Goal: Information Seeking & Learning: Learn about a topic

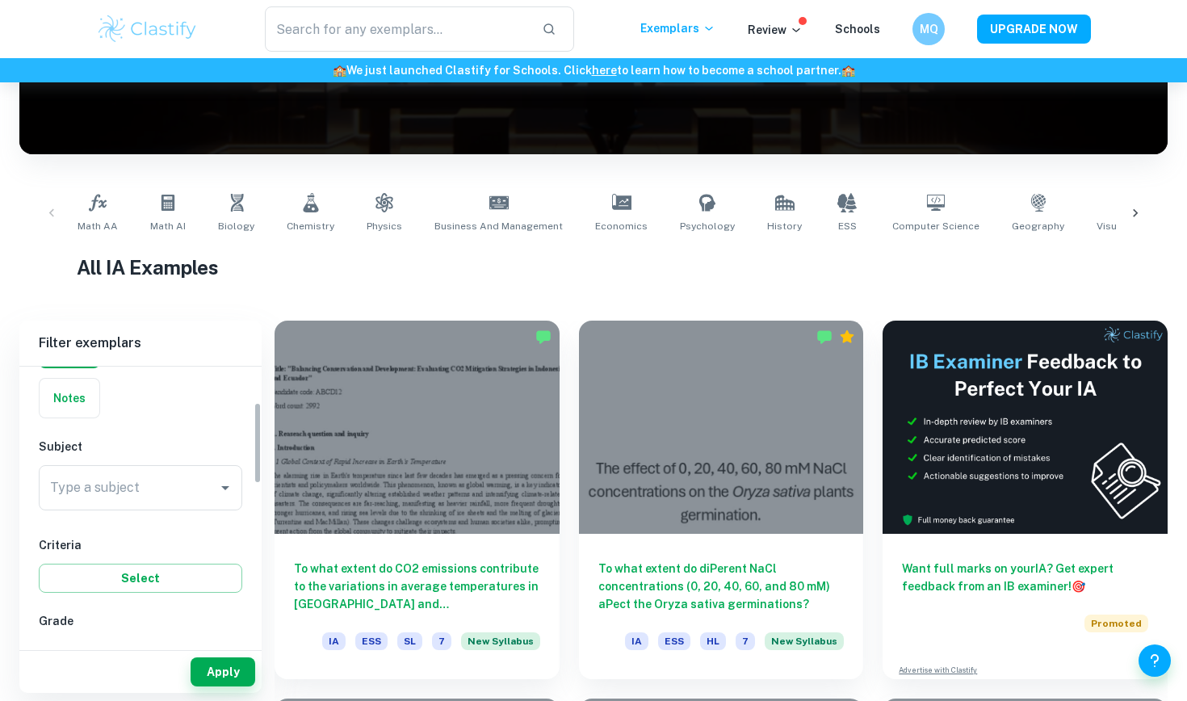
scroll to position [147, 0]
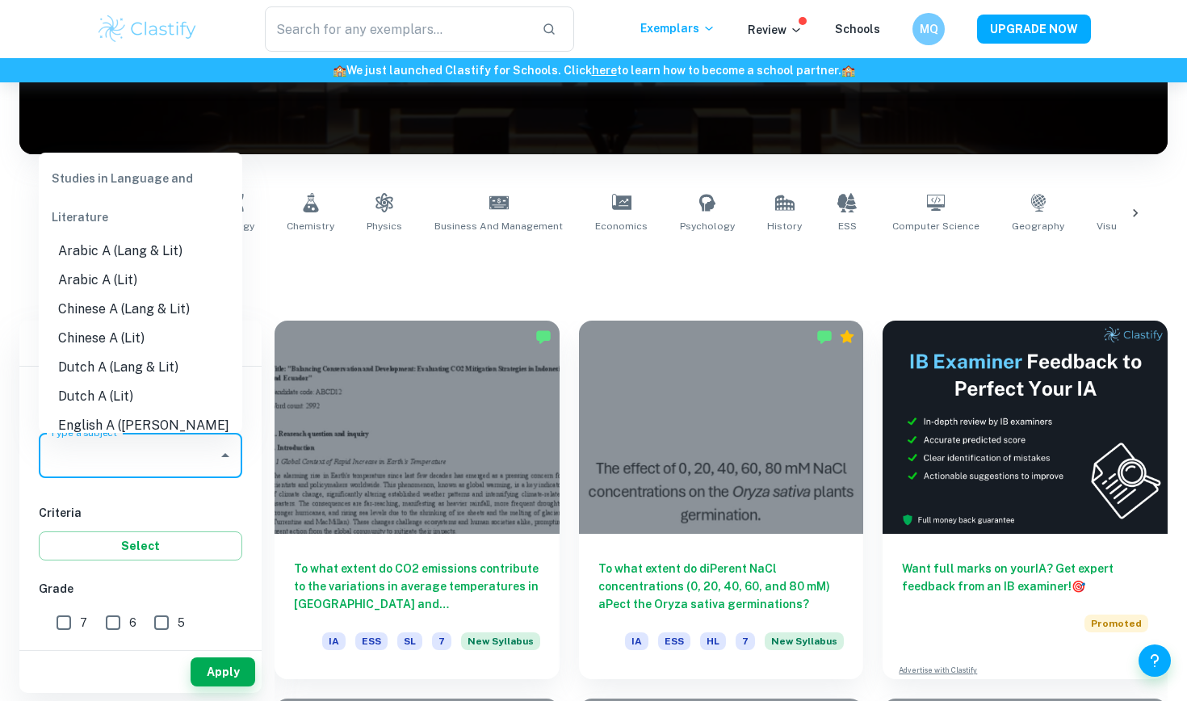
click at [191, 452] on input "Type a subject" at bounding box center [128, 455] width 165 height 31
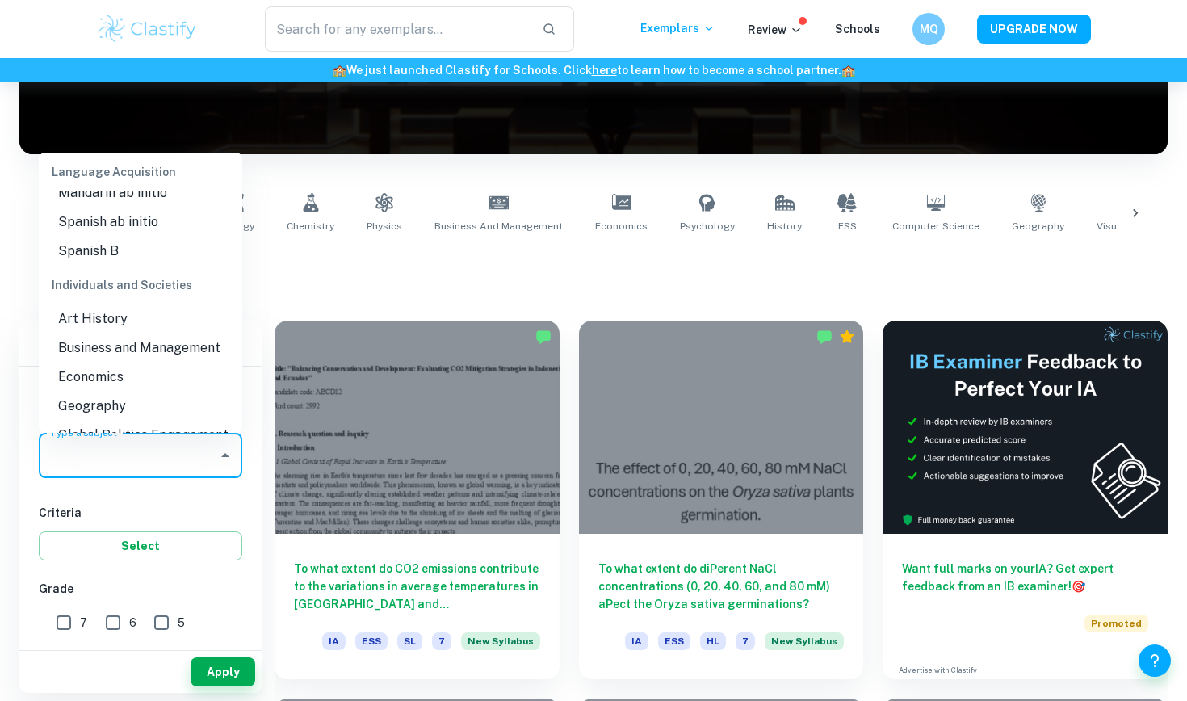
scroll to position [1415, 0]
click at [164, 333] on li "Business and Management" at bounding box center [140, 347] width 203 height 29
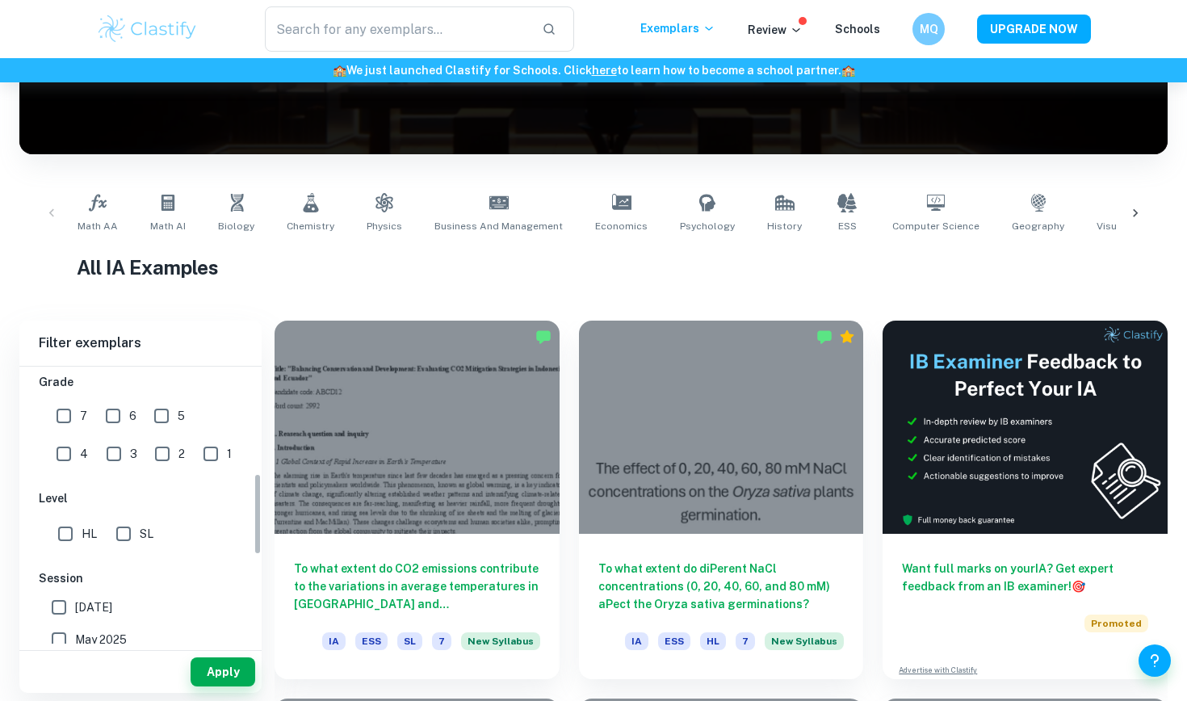
scroll to position [359, 0]
click at [115, 408] on input "6" at bounding box center [113, 411] width 32 height 32
checkbox input "true"
click at [60, 408] on input "7" at bounding box center [64, 411] width 32 height 32
checkbox input "true"
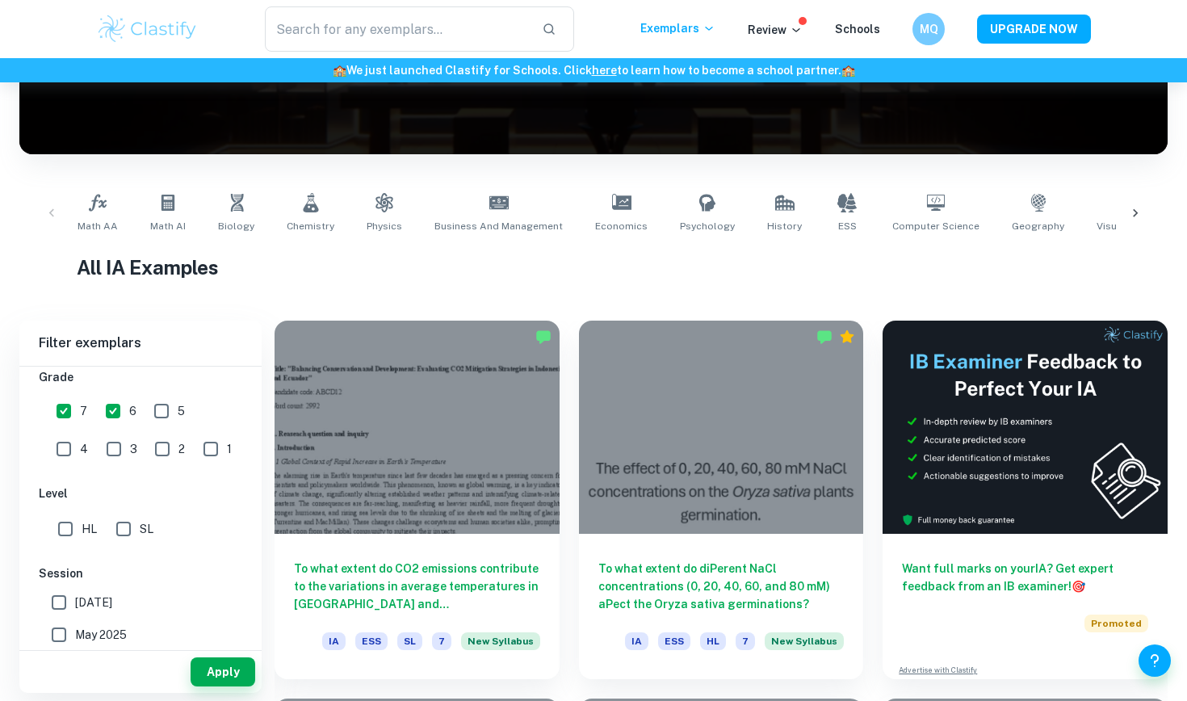
click at [66, 524] on input "HL" at bounding box center [65, 529] width 32 height 32
checkbox input "true"
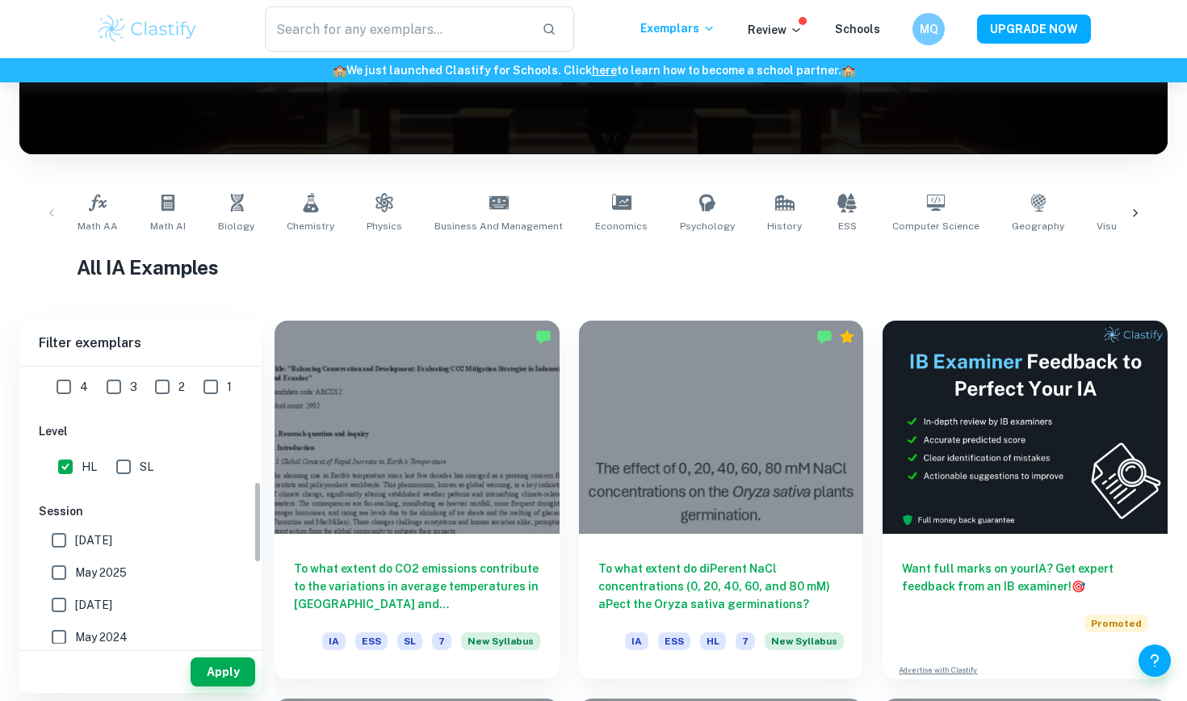
scroll to position [421, 0]
click at [209, 669] on button "Apply" at bounding box center [223, 671] width 65 height 29
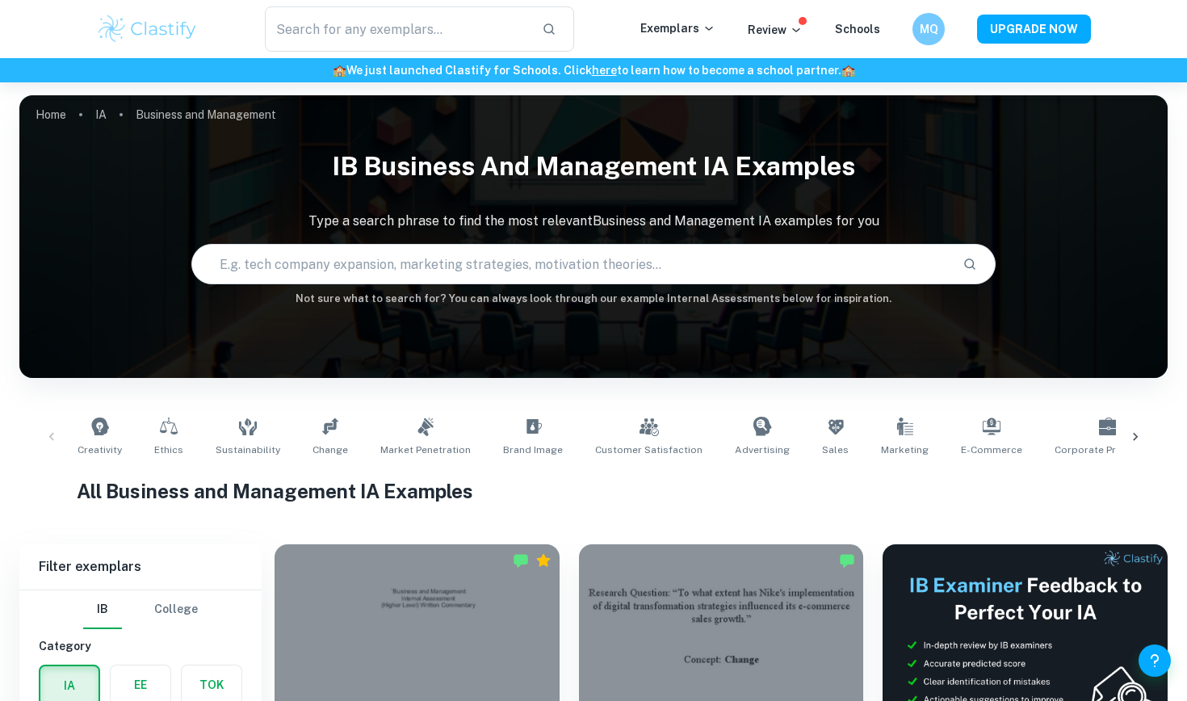
click at [379, 262] on input "text" at bounding box center [570, 263] width 757 height 45
type input "E-commerce"
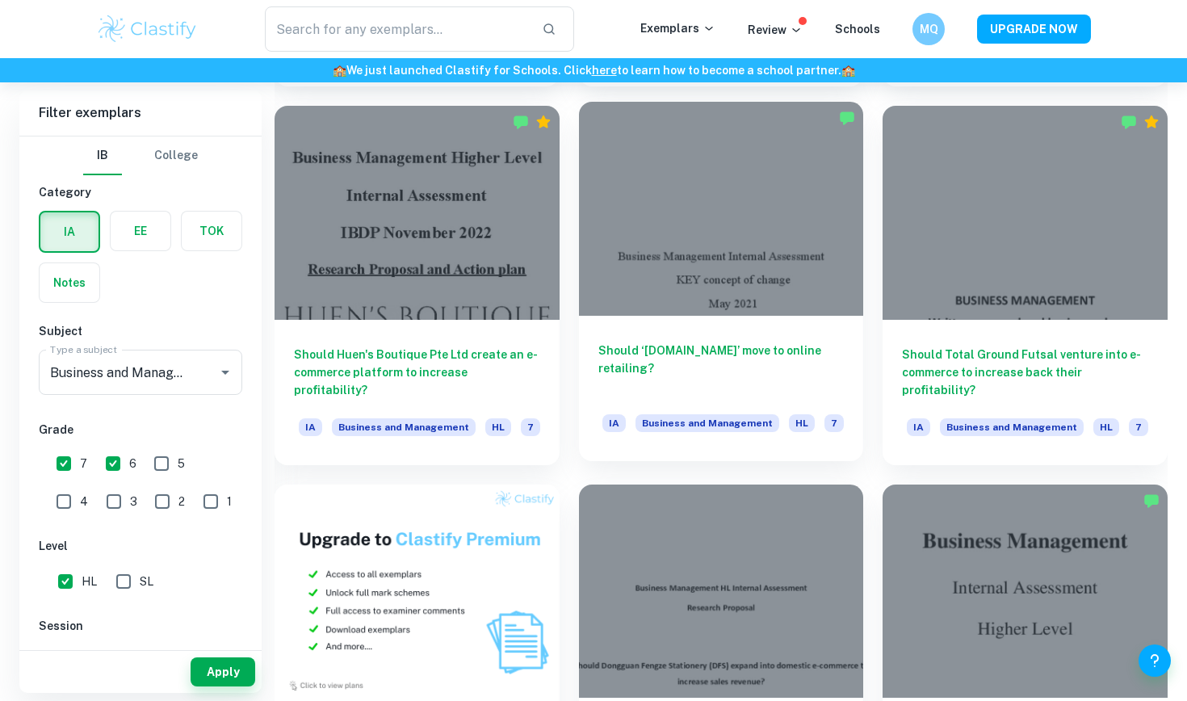
scroll to position [815, 0]
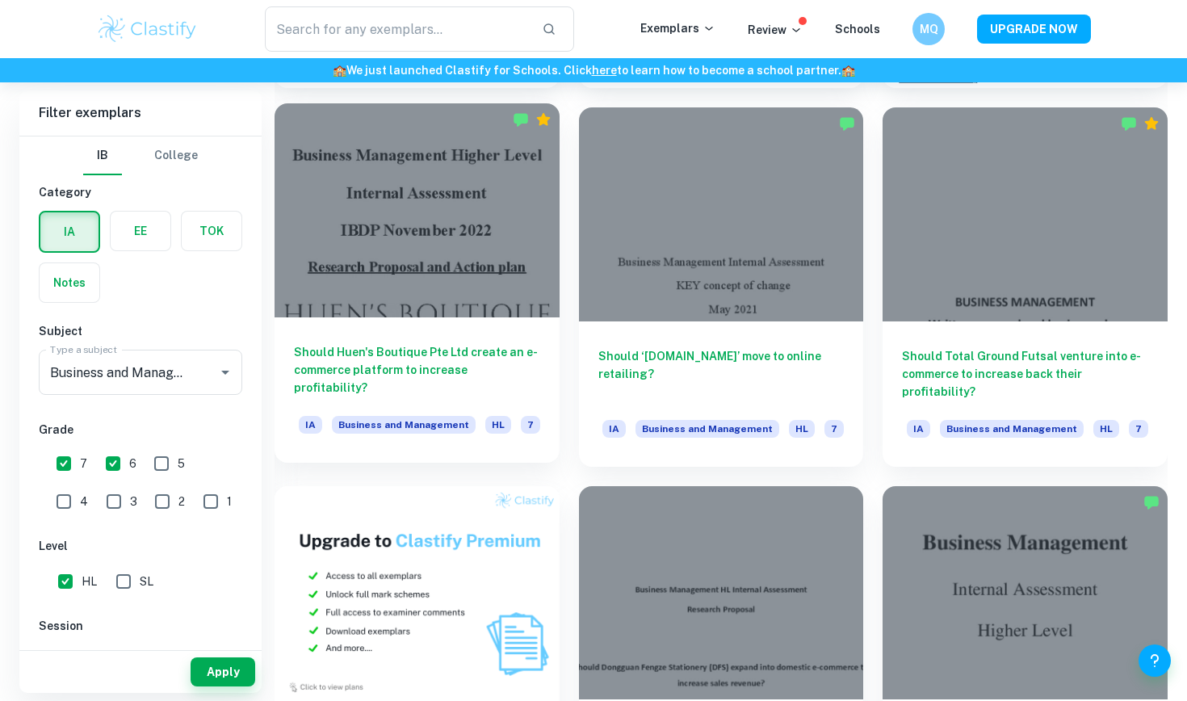
click at [437, 219] on div at bounding box center [417, 209] width 285 height 213
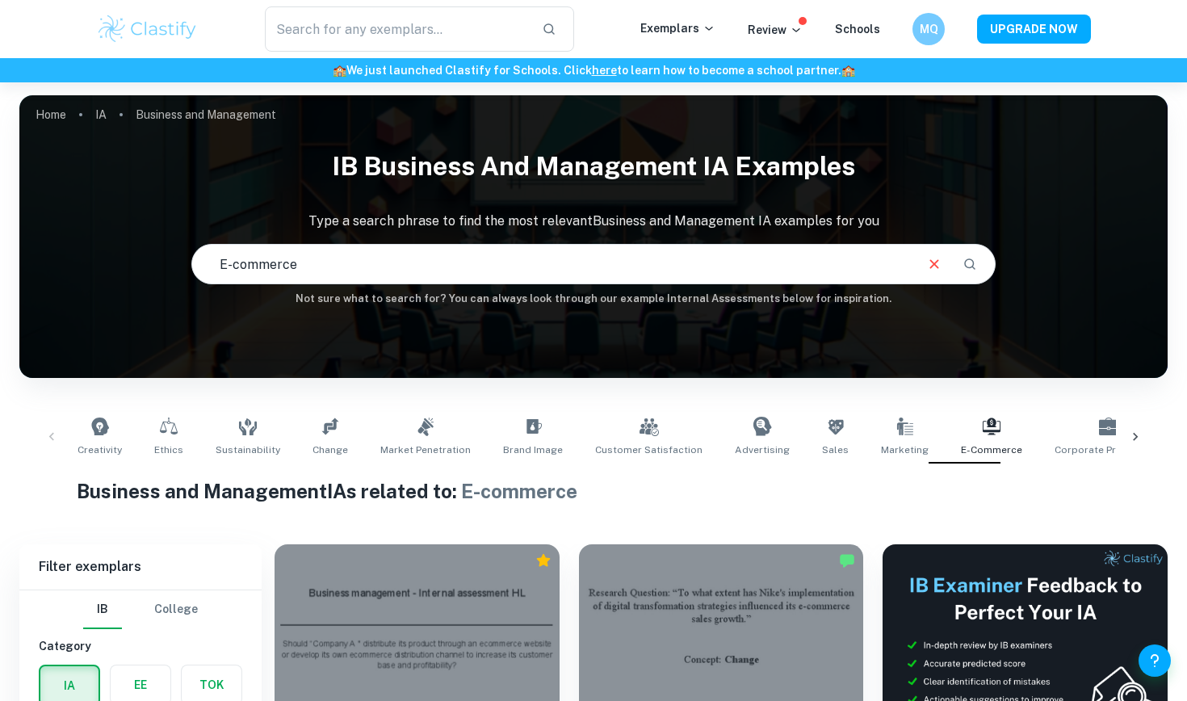
click at [551, 262] on input "E-commerce" at bounding box center [551, 263] width 719 height 45
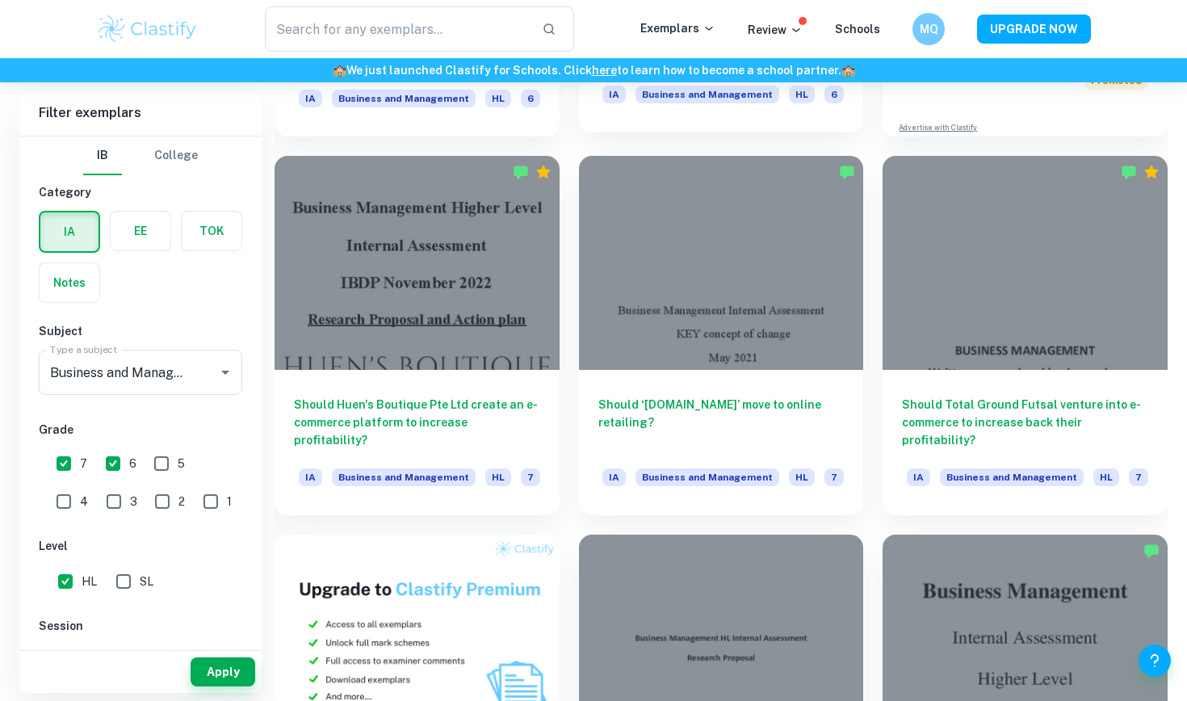
scroll to position [706, 0]
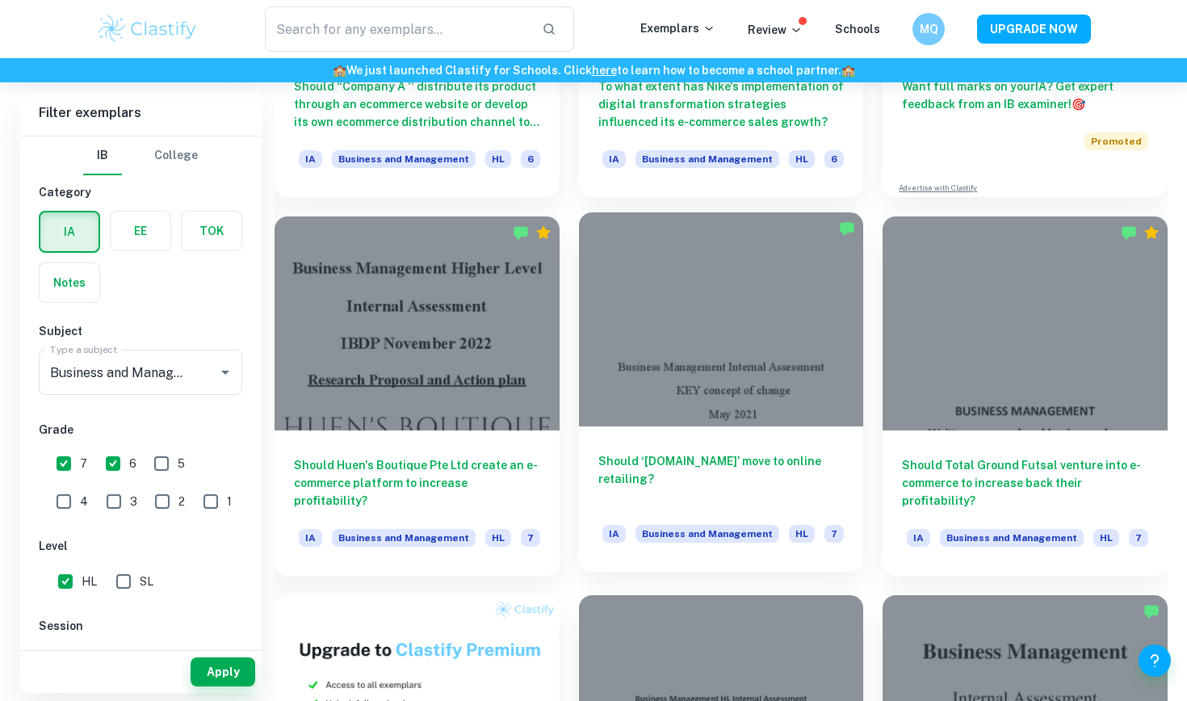
click at [753, 344] on div at bounding box center [721, 318] width 285 height 213
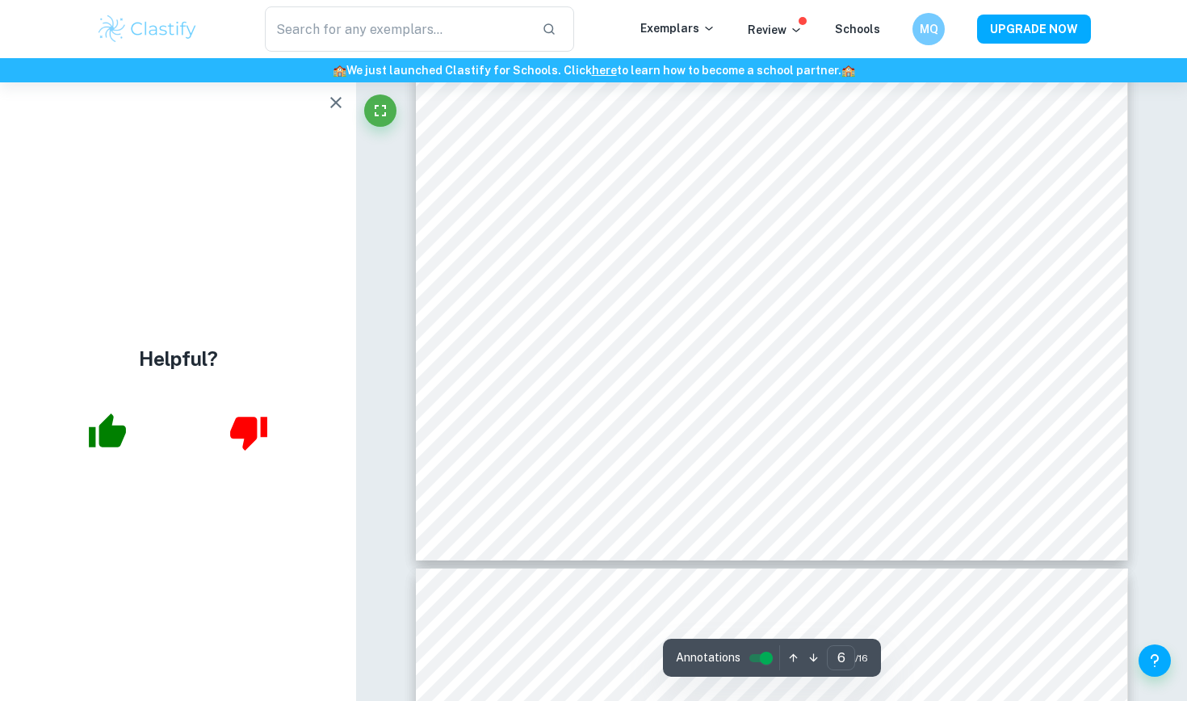
scroll to position [5849, 0]
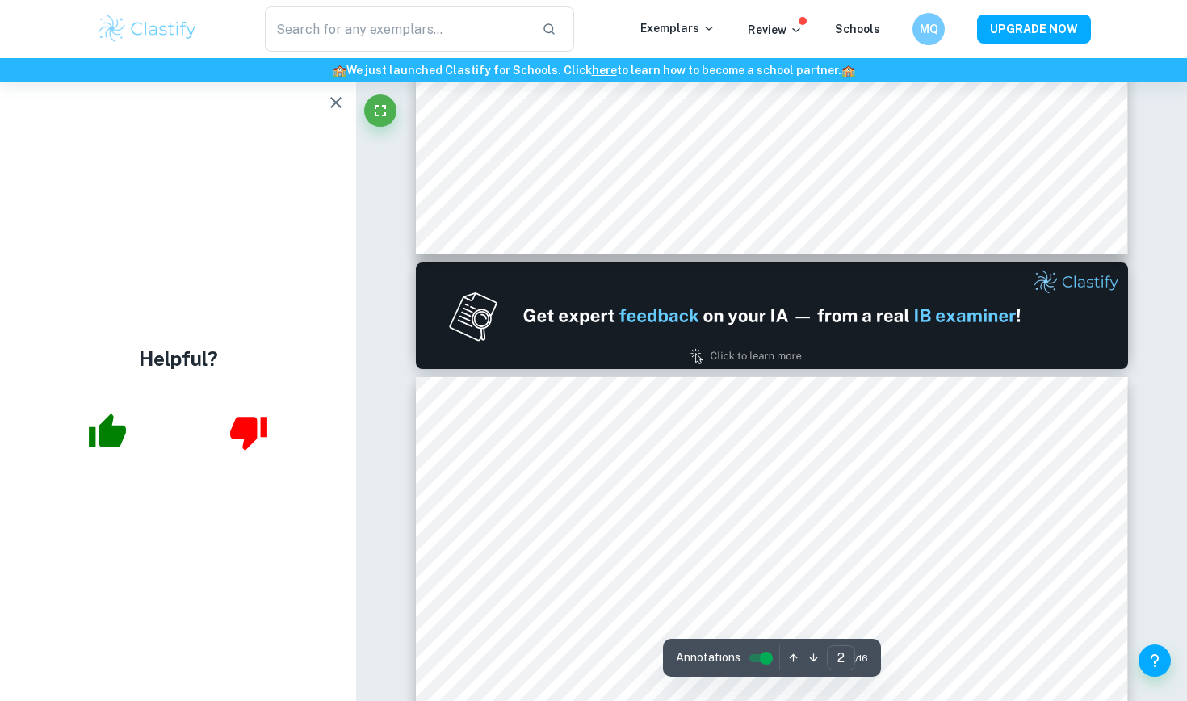
type input "1"
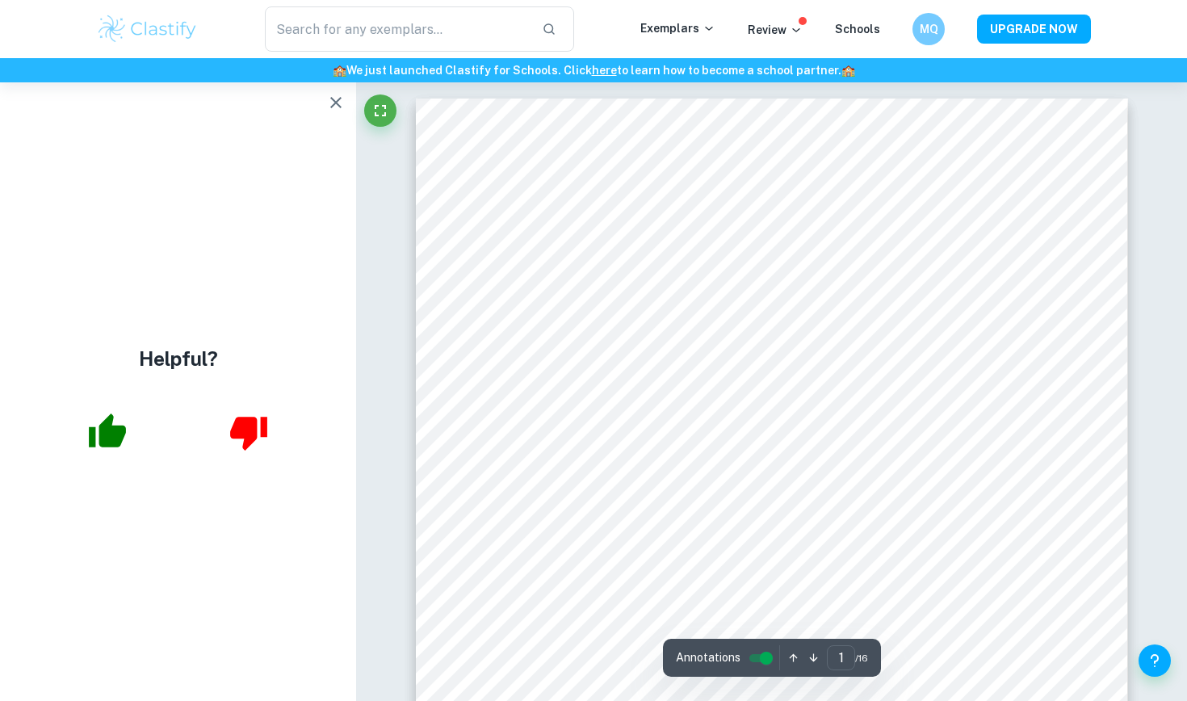
scroll to position [0, 0]
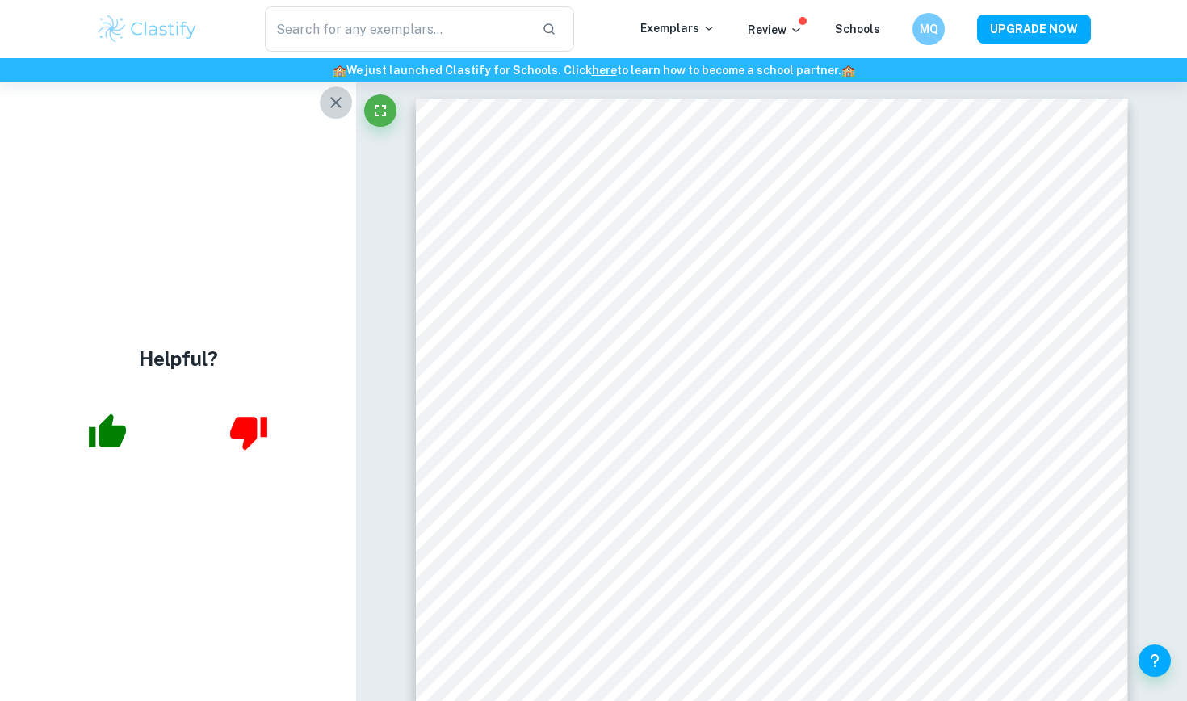
click at [333, 115] on button "button" at bounding box center [336, 102] width 32 height 32
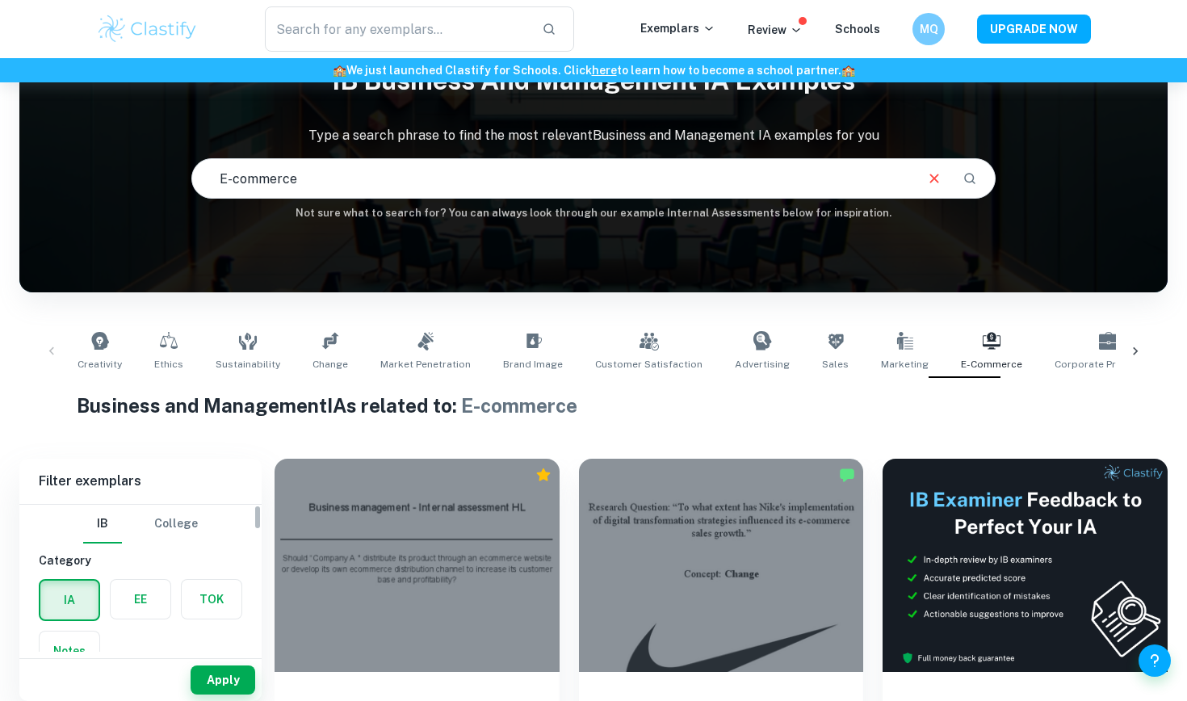
scroll to position [65, 0]
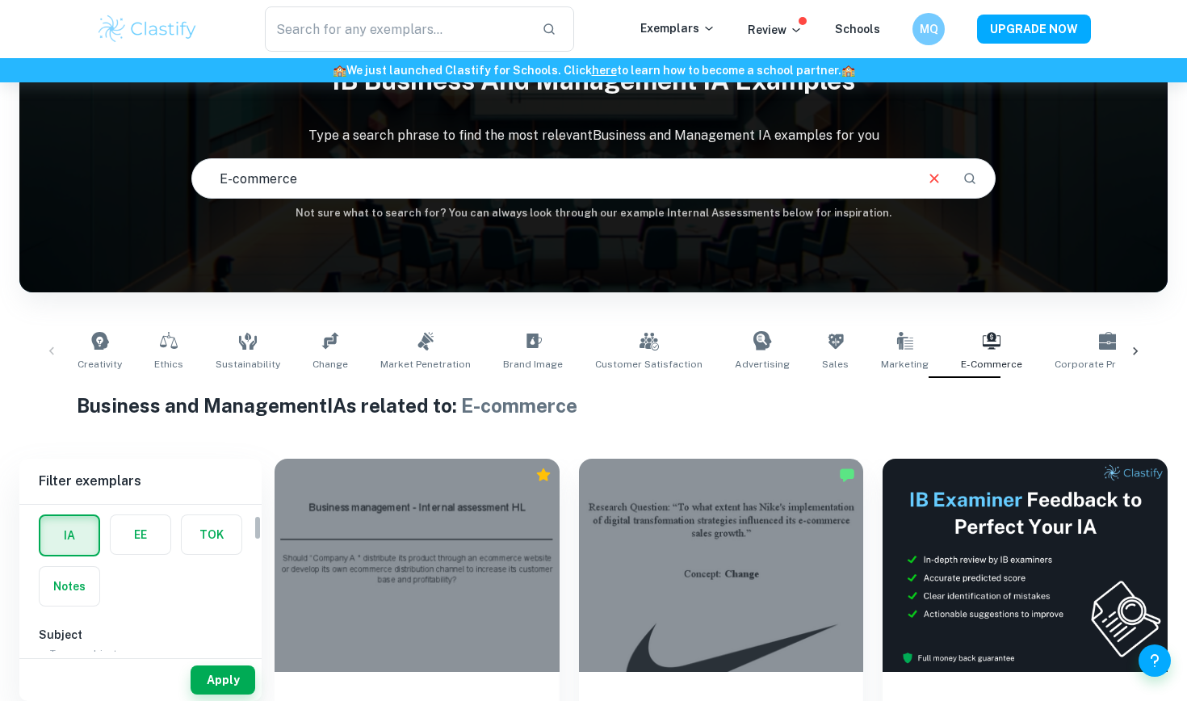
click at [140, 541] on label "button" at bounding box center [141, 534] width 60 height 39
click at [0, 0] on input "radio" at bounding box center [0, 0] width 0 height 0
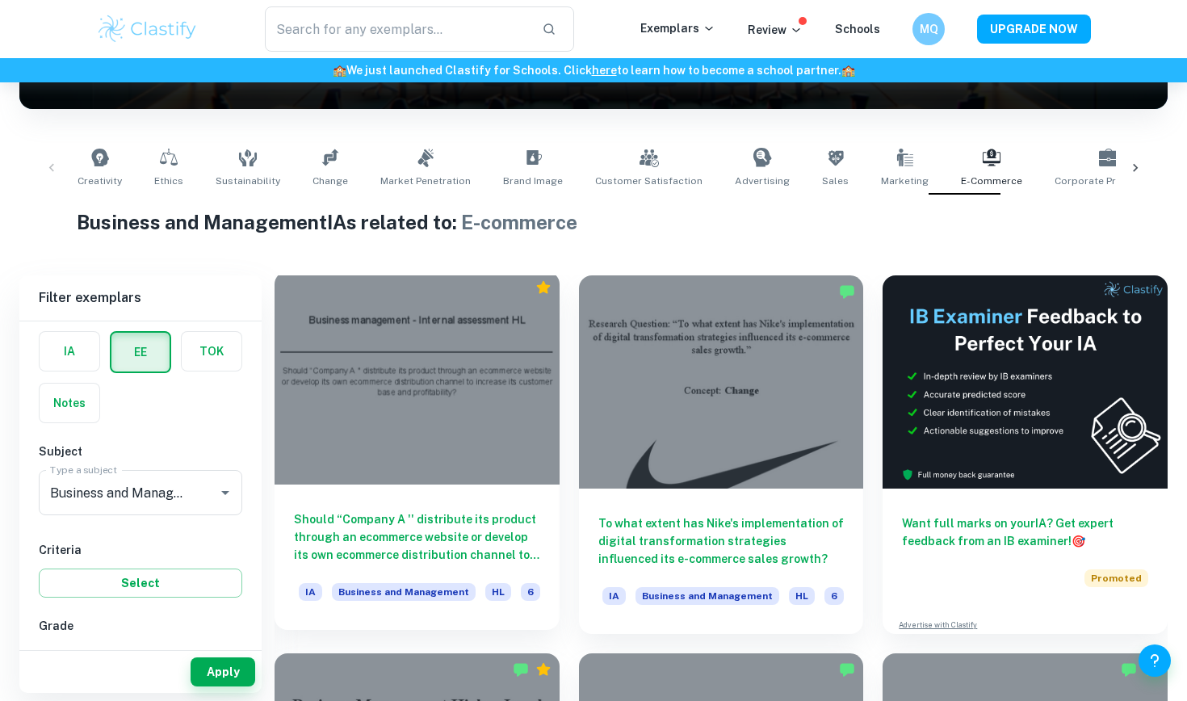
scroll to position [263, 0]
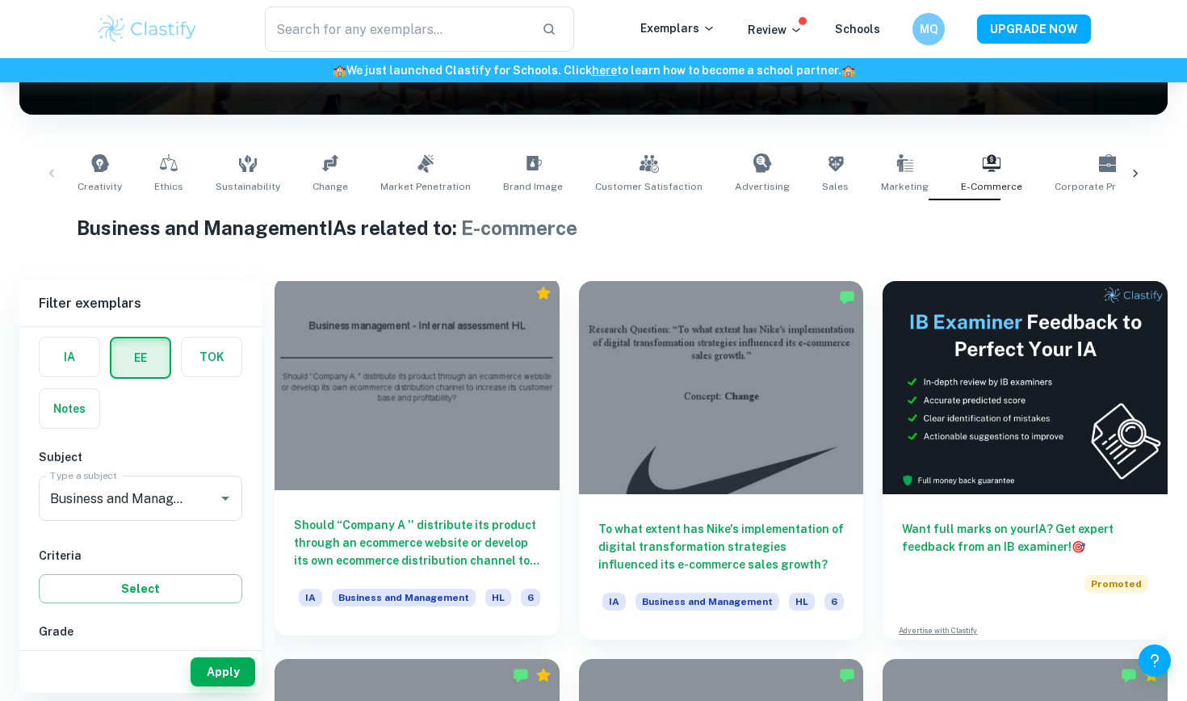
click at [504, 406] on div at bounding box center [417, 383] width 285 height 213
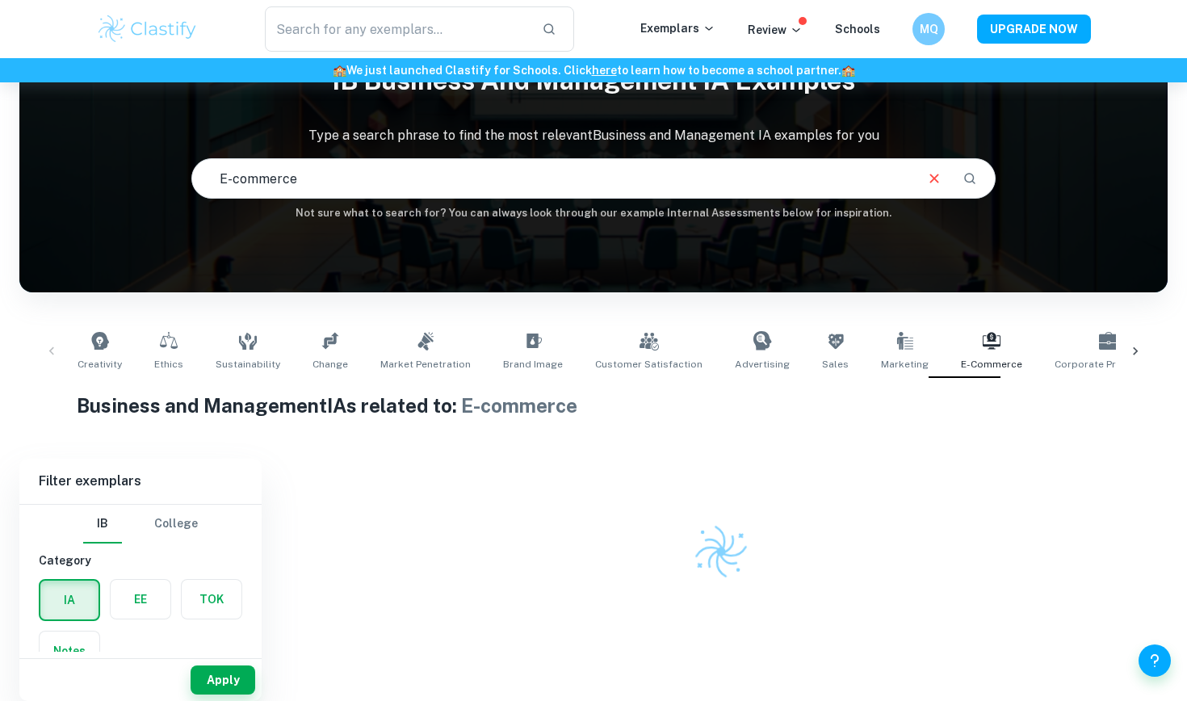
scroll to position [86, 0]
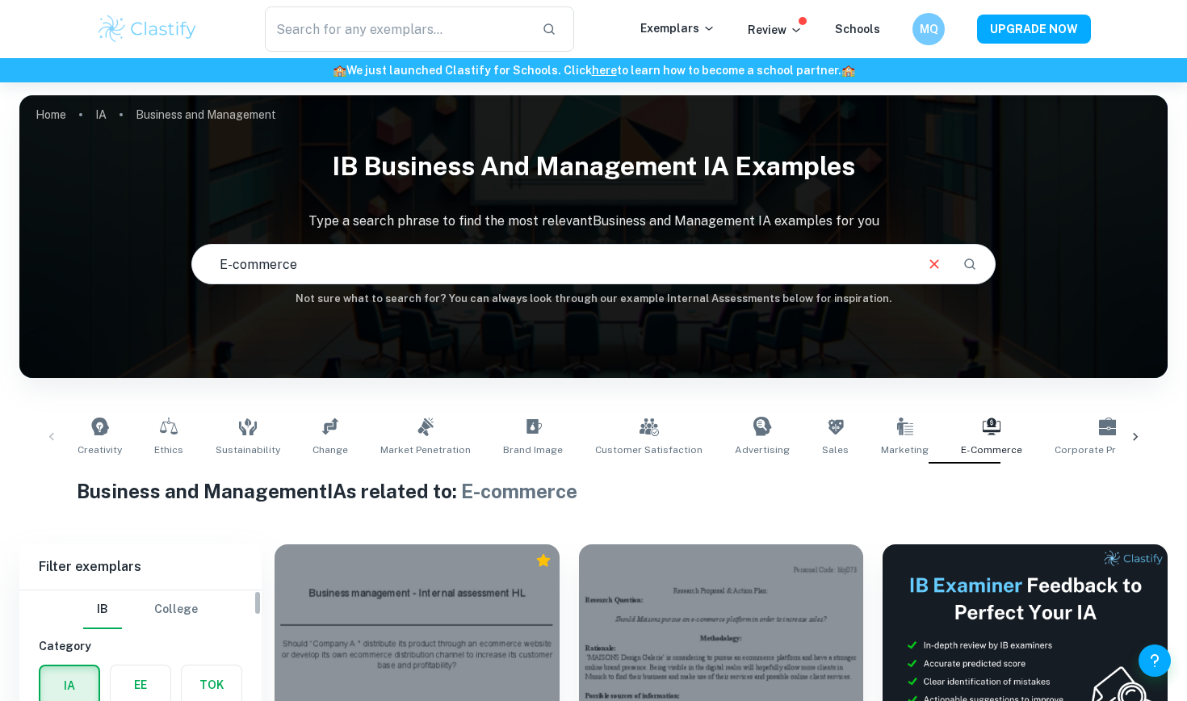
scroll to position [94, 0]
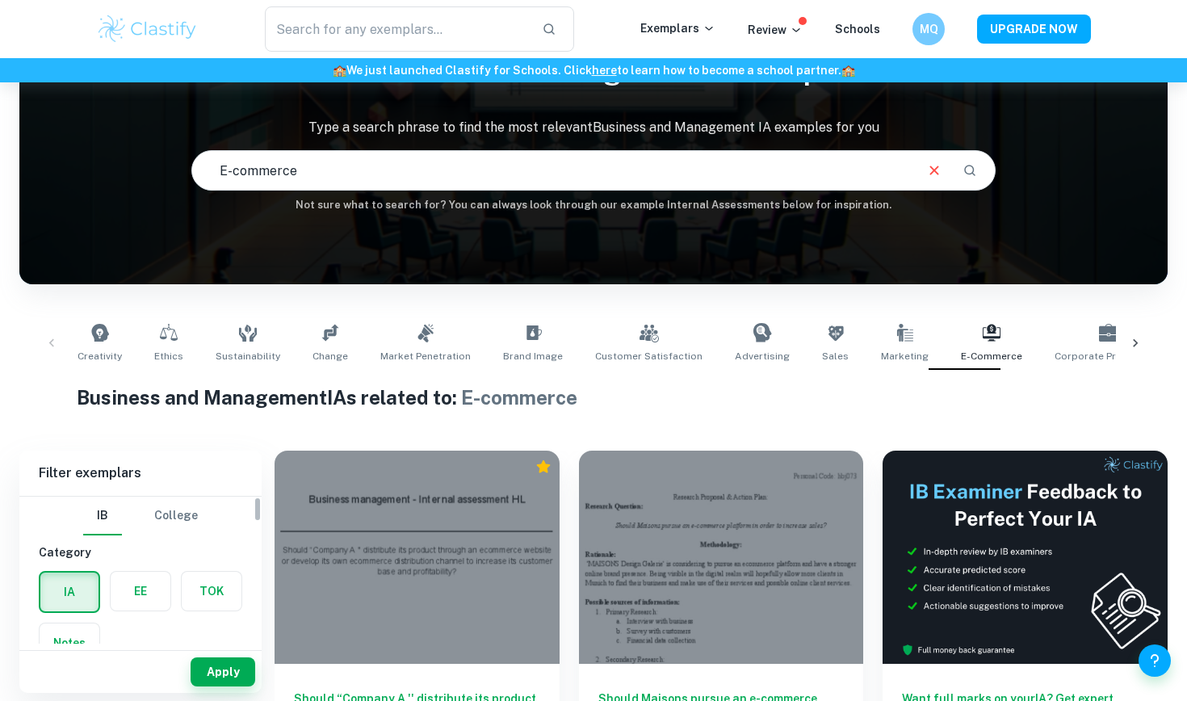
click at [145, 589] on label "button" at bounding box center [141, 591] width 60 height 39
click at [0, 0] on input "radio" at bounding box center [0, 0] width 0 height 0
click at [207, 680] on button "Apply" at bounding box center [223, 671] width 65 height 29
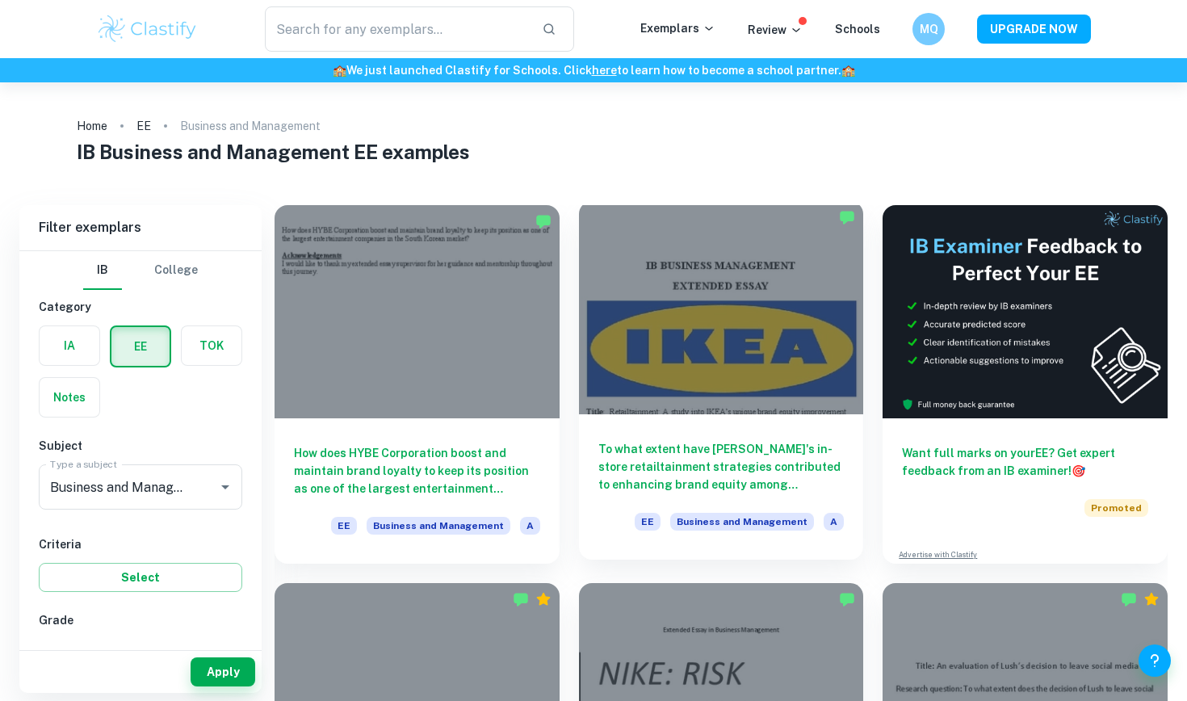
click at [677, 329] on div at bounding box center [721, 307] width 285 height 213
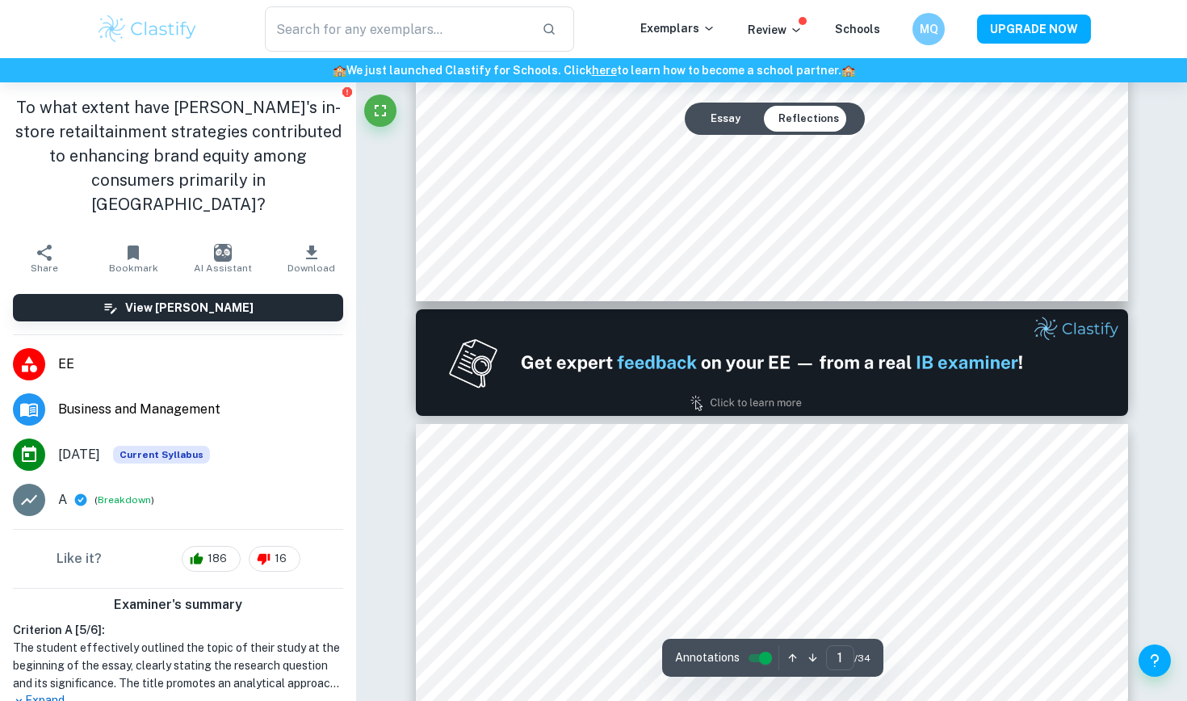
type input "2"
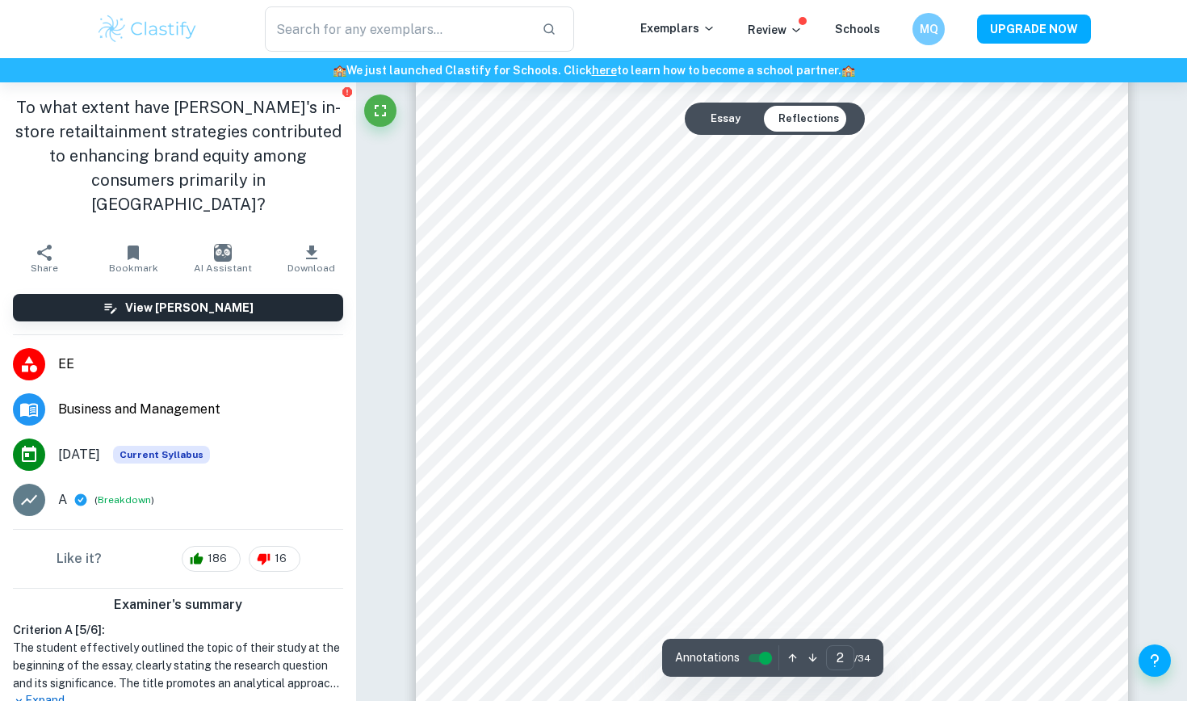
scroll to position [1381, 0]
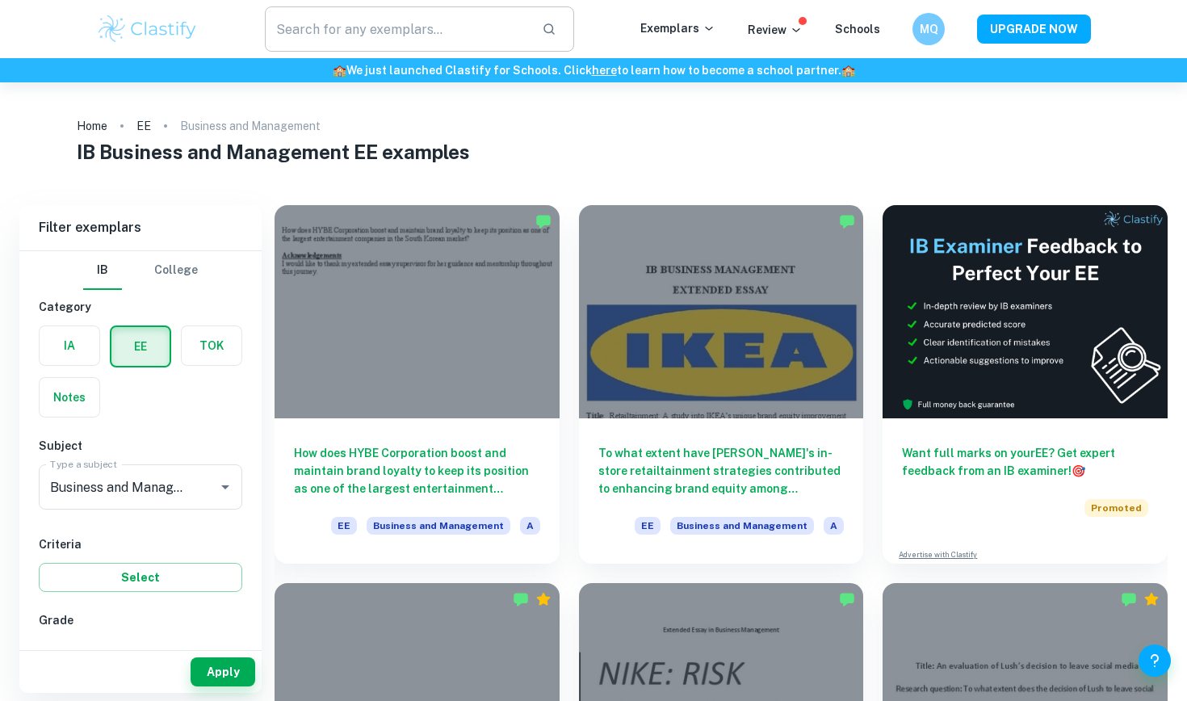
click at [398, 19] on input "text" at bounding box center [397, 28] width 264 height 45
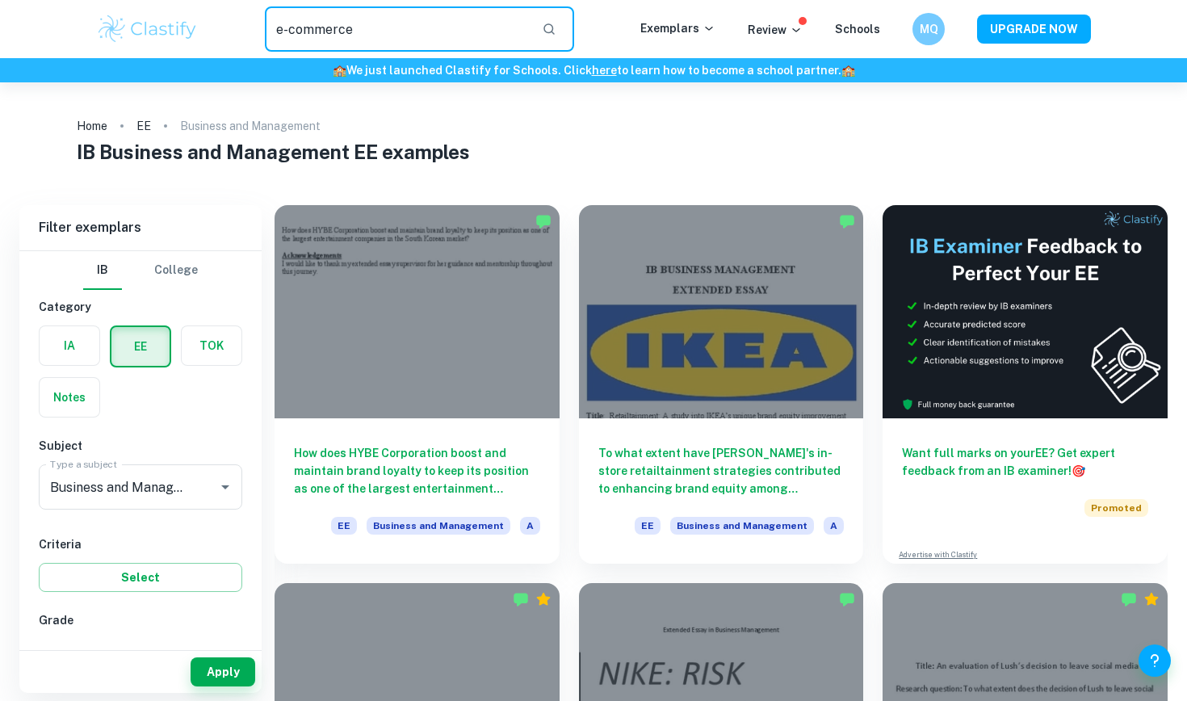
type input "e-commerce"
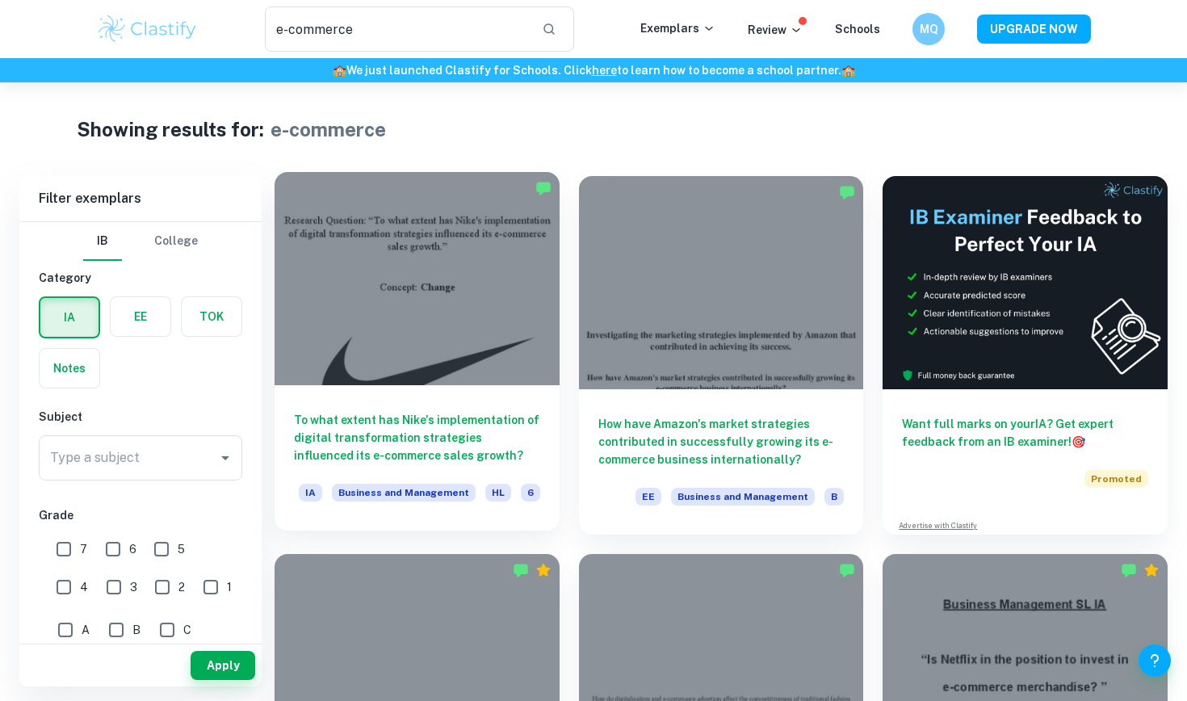
click at [378, 340] on div at bounding box center [417, 278] width 285 height 213
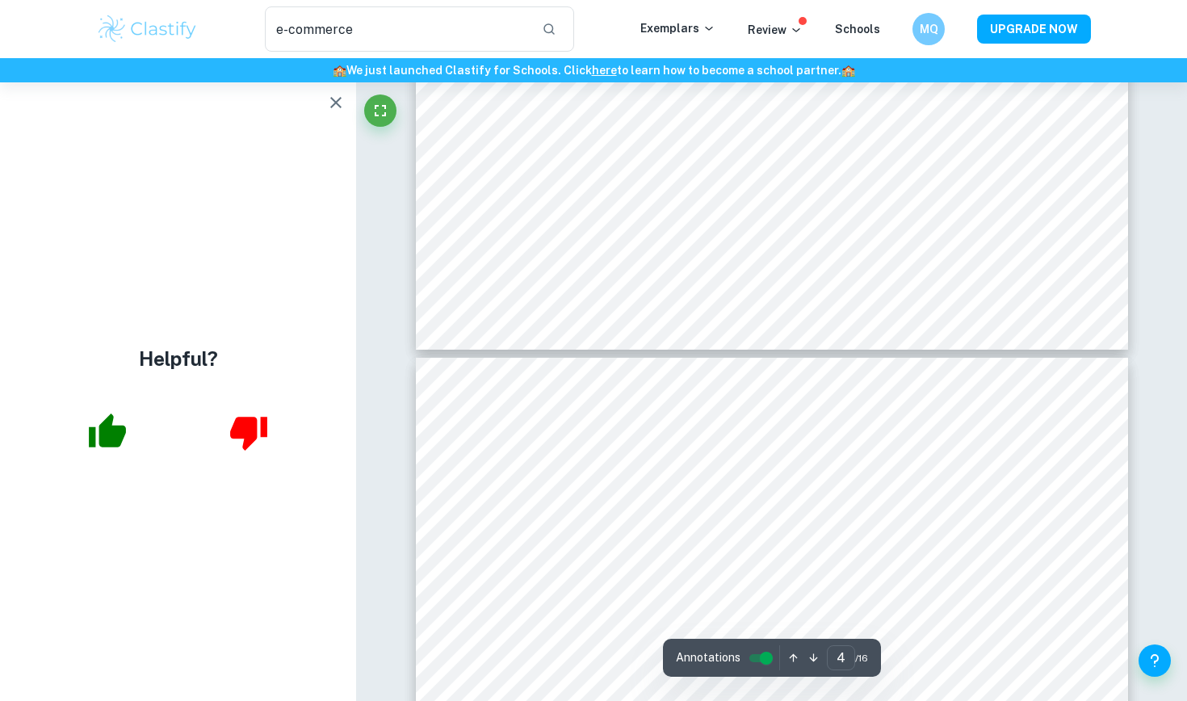
scroll to position [3690, 0]
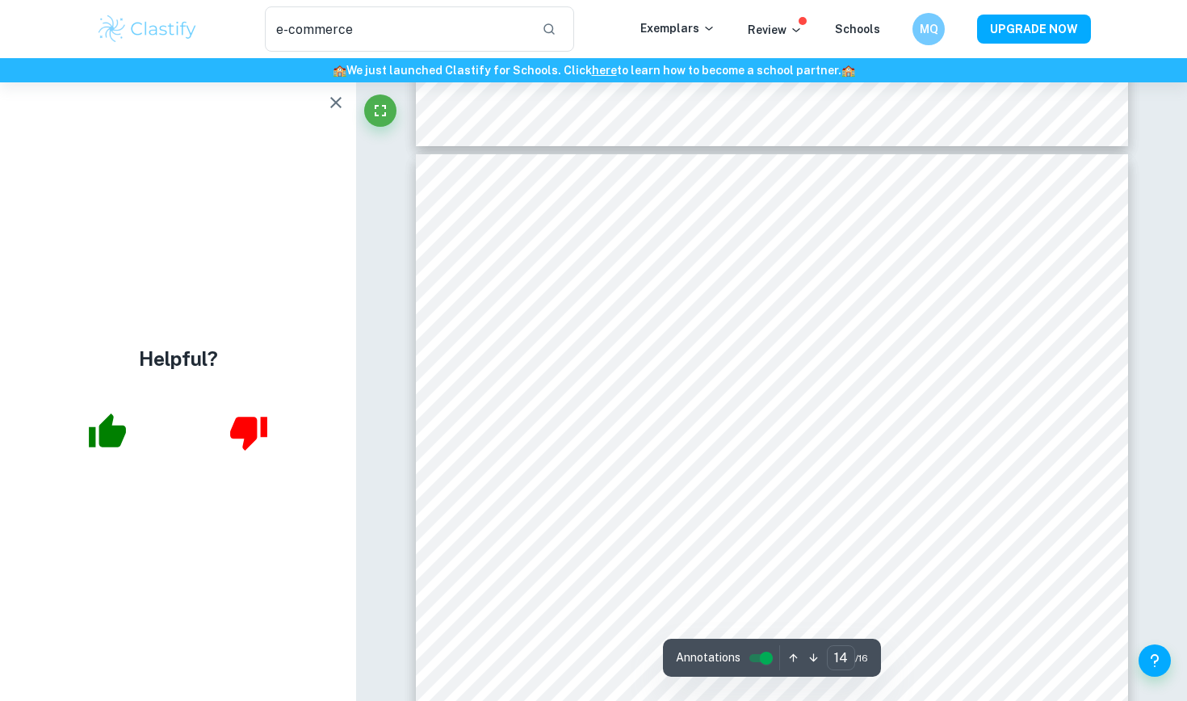
type input "13"
